Goal: Transaction & Acquisition: Book appointment/travel/reservation

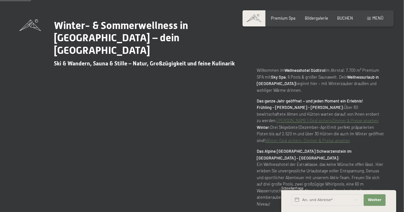
scroll to position [233, 0]
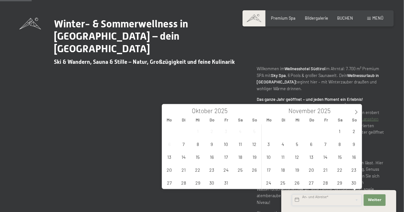
click at [332, 197] on input "text" at bounding box center [327, 201] width 70 height 12
click at [354, 108] on span at bounding box center [355, 110] width 11 height 11
click at [354, 114] on icon at bounding box center [356, 112] width 5 height 5
type input "2026"
click at [328, 144] on span "9" at bounding box center [325, 144] width 13 height 13
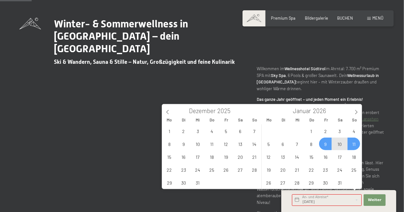
click at [355, 145] on span "11" at bounding box center [353, 144] width 13 height 13
type input "Fr. 09.01.2026 - So. 11.01.2026"
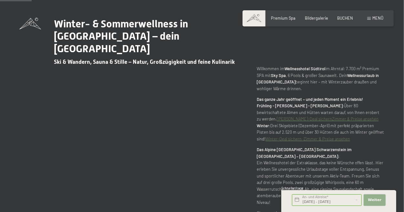
click at [373, 198] on span "Weiter" at bounding box center [375, 200] width 14 height 5
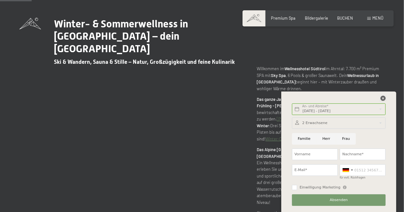
click at [381, 98] on icon at bounding box center [382, 98] width 5 height 5
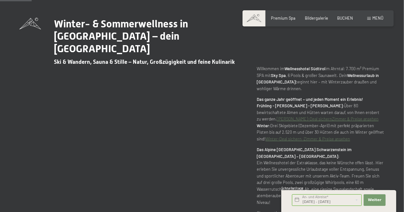
click at [340, 21] on div "Buchen Anfragen Premium Spa Bildergalerie BUCHEN Menü DE IT EN Gutschein Bilder…" at bounding box center [318, 18] width 130 height 6
click at [342, 21] on div "Premium Spa Bildergalerie BUCHEN" at bounding box center [307, 18] width 109 height 6
click at [342, 16] on span "BUCHEN" at bounding box center [345, 17] width 16 height 5
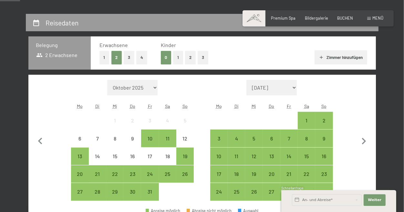
scroll to position [147, 0]
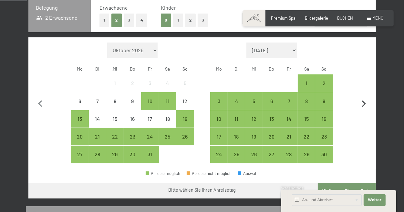
click at [365, 102] on icon "button" at bounding box center [364, 104] width 14 height 14
select select "[DATE]"
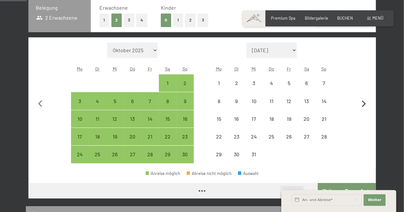
select select "[DATE]"
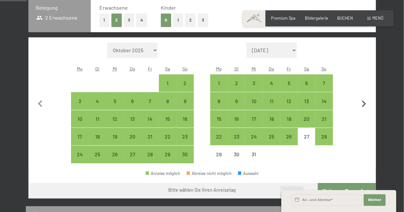
click at [365, 102] on icon "button" at bounding box center [364, 104] width 14 height 14
select select "[DATE]"
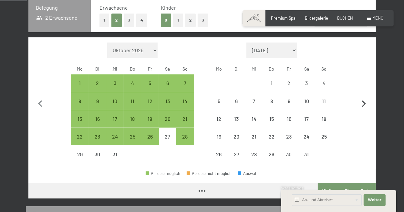
select select "[DATE]"
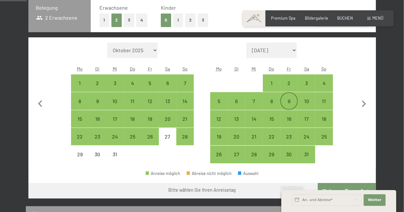
click at [292, 101] on div "9" at bounding box center [289, 107] width 16 height 16
select select "[DATE]"
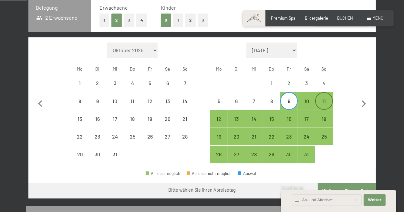
click at [329, 103] on div "11" at bounding box center [324, 107] width 16 height 16
select select "[DATE]"
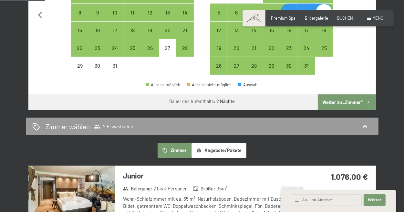
click at [337, 103] on button "Weiter zu „Zimmer“" at bounding box center [347, 102] width 58 height 15
select select "[DATE]"
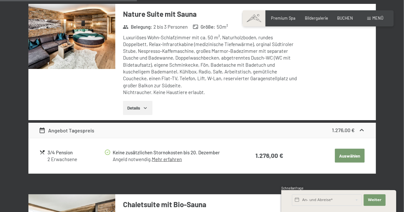
scroll to position [620, 0]
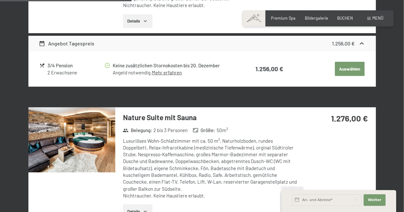
click at [82, 126] on img at bounding box center [71, 139] width 87 height 65
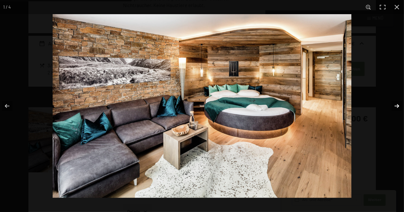
click at [394, 103] on button "button" at bounding box center [392, 106] width 23 height 32
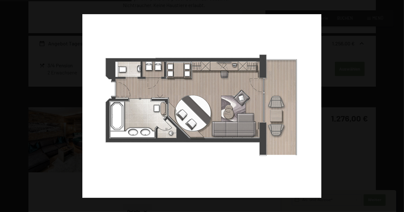
click at [394, 103] on button "button" at bounding box center [392, 106] width 23 height 32
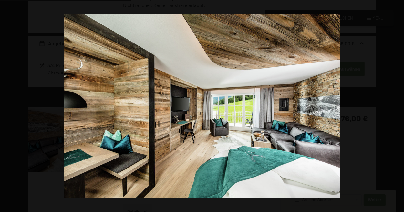
click at [394, 103] on button "button" at bounding box center [392, 106] width 23 height 32
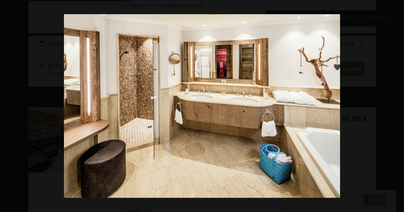
click at [394, 103] on button "button" at bounding box center [392, 106] width 23 height 32
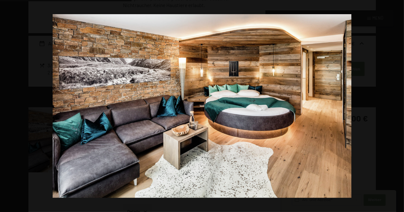
click at [394, 103] on button "button" at bounding box center [392, 106] width 23 height 32
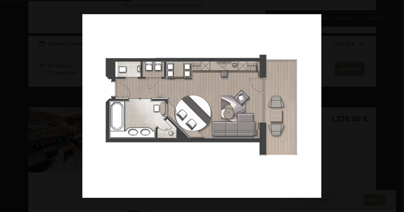
click at [394, 103] on button "button" at bounding box center [392, 106] width 23 height 32
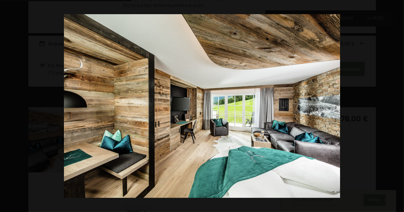
click at [394, 103] on button "button" at bounding box center [392, 106] width 23 height 32
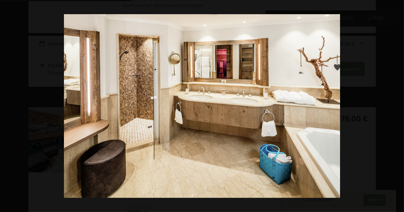
click at [394, 103] on button "button" at bounding box center [392, 106] width 23 height 32
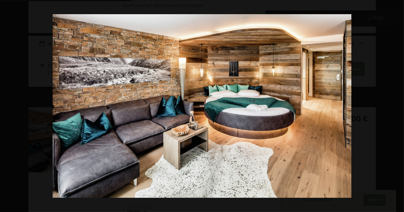
click at [394, 103] on button "button" at bounding box center [392, 106] width 23 height 32
